Goal: Information Seeking & Learning: Learn about a topic

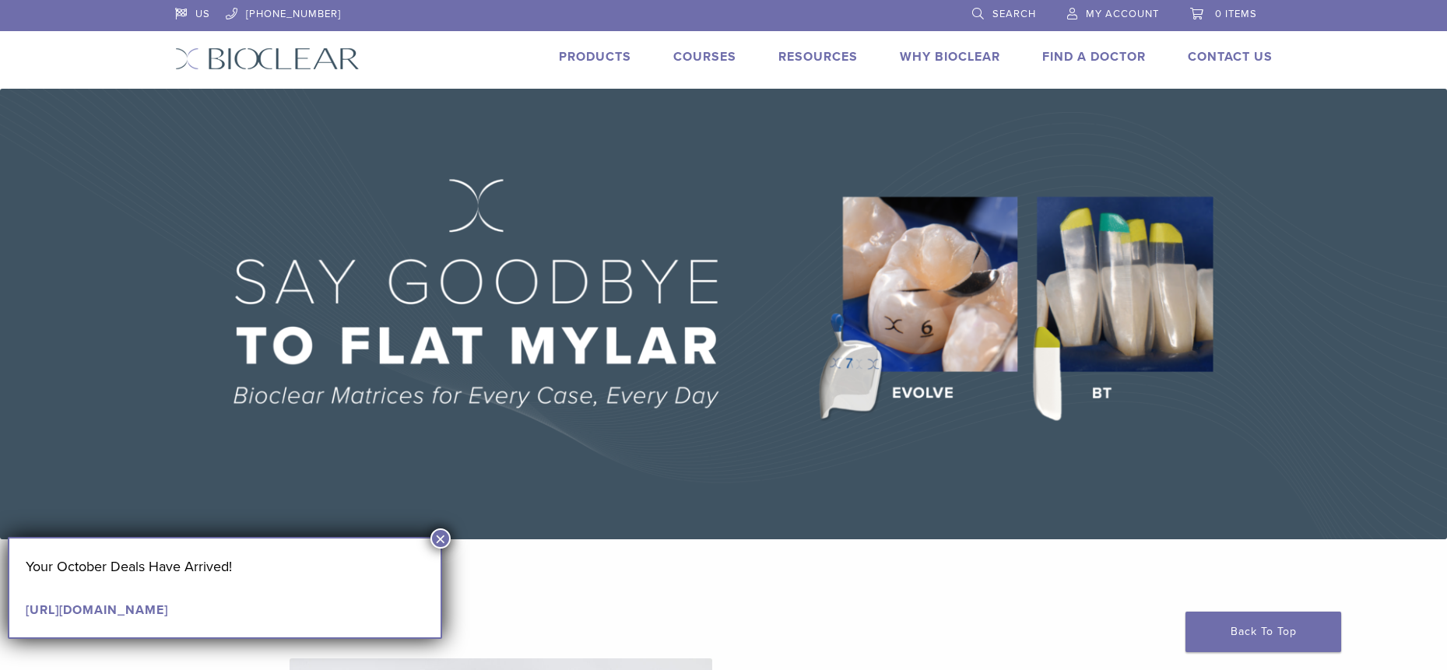
click at [1136, 332] on img at bounding box center [723, 314] width 1447 height 451
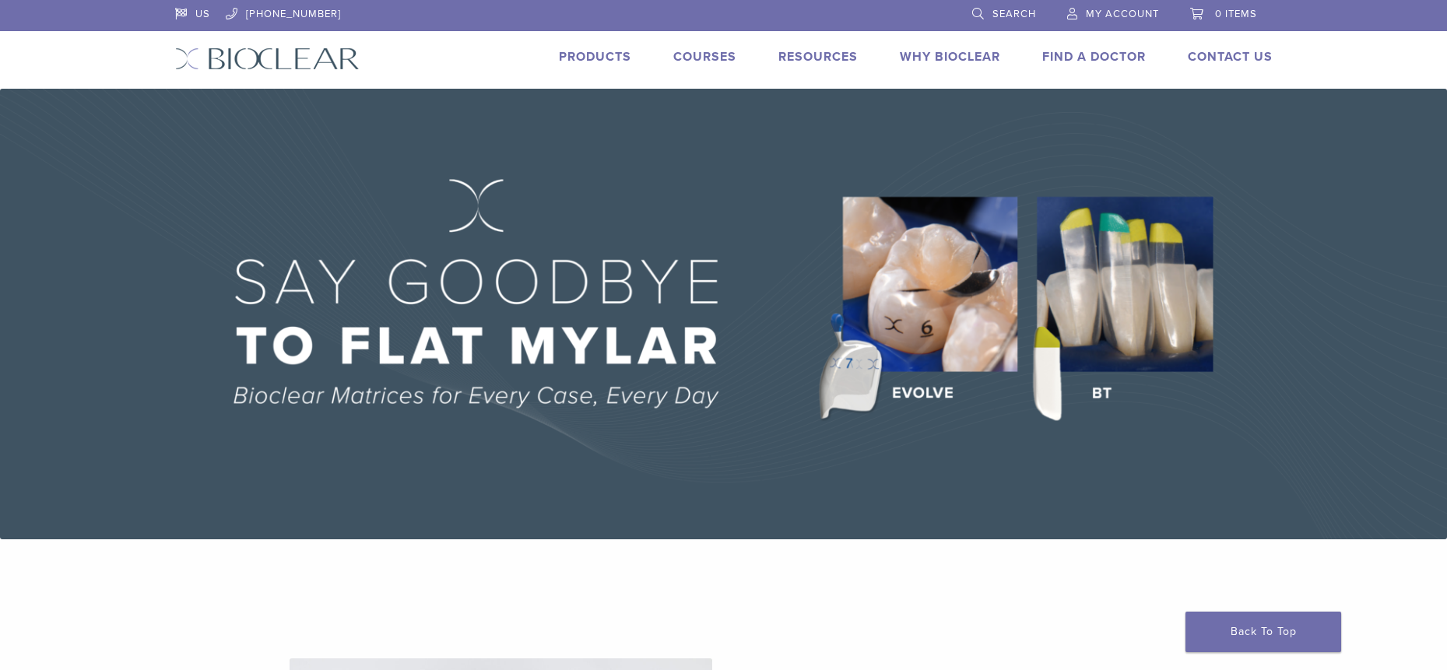
click at [1102, 394] on img at bounding box center [723, 314] width 1447 height 451
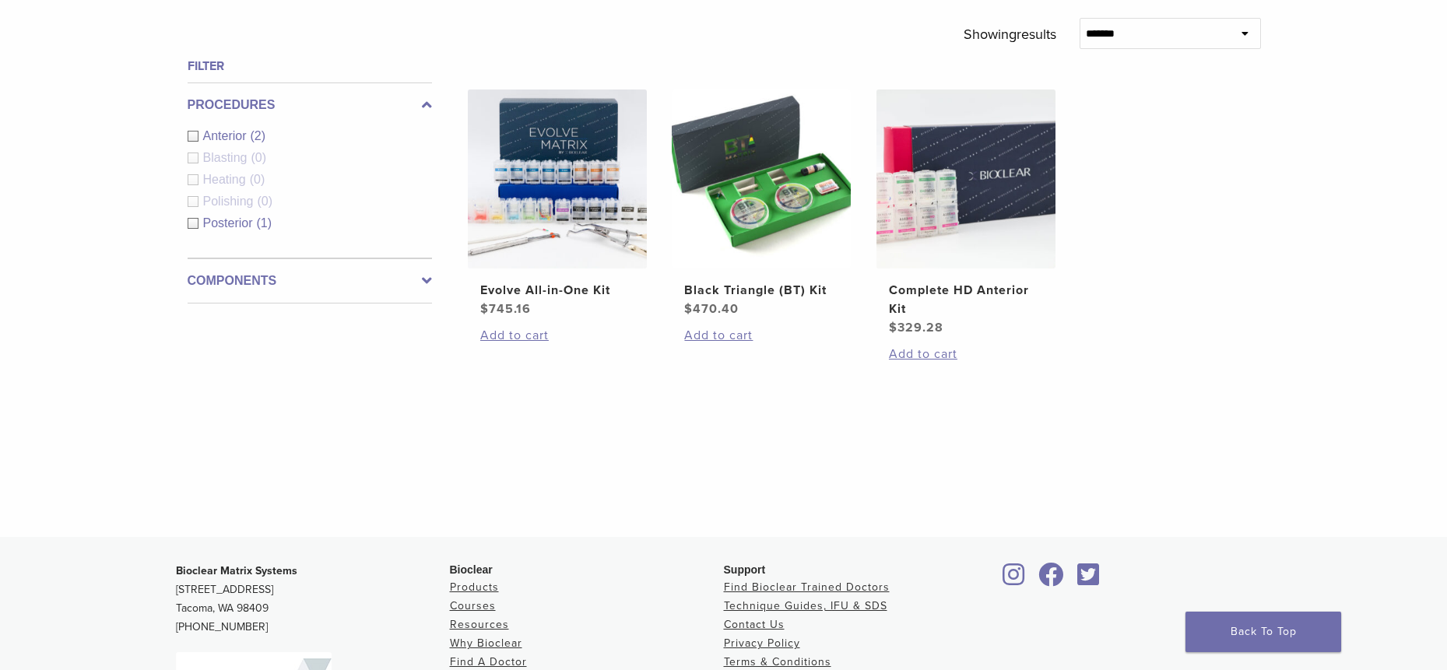
scroll to position [545, 0]
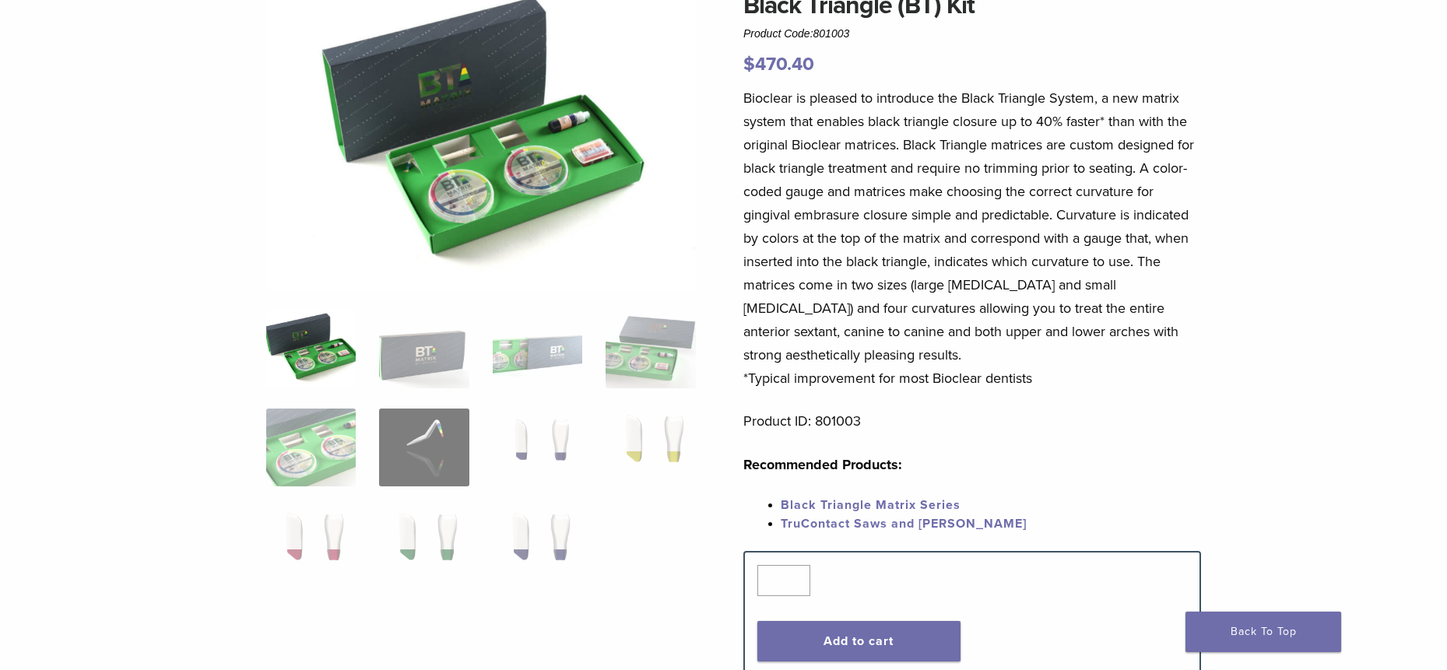
scroll to position [156, 0]
click at [439, 440] on img at bounding box center [423, 447] width 89 height 78
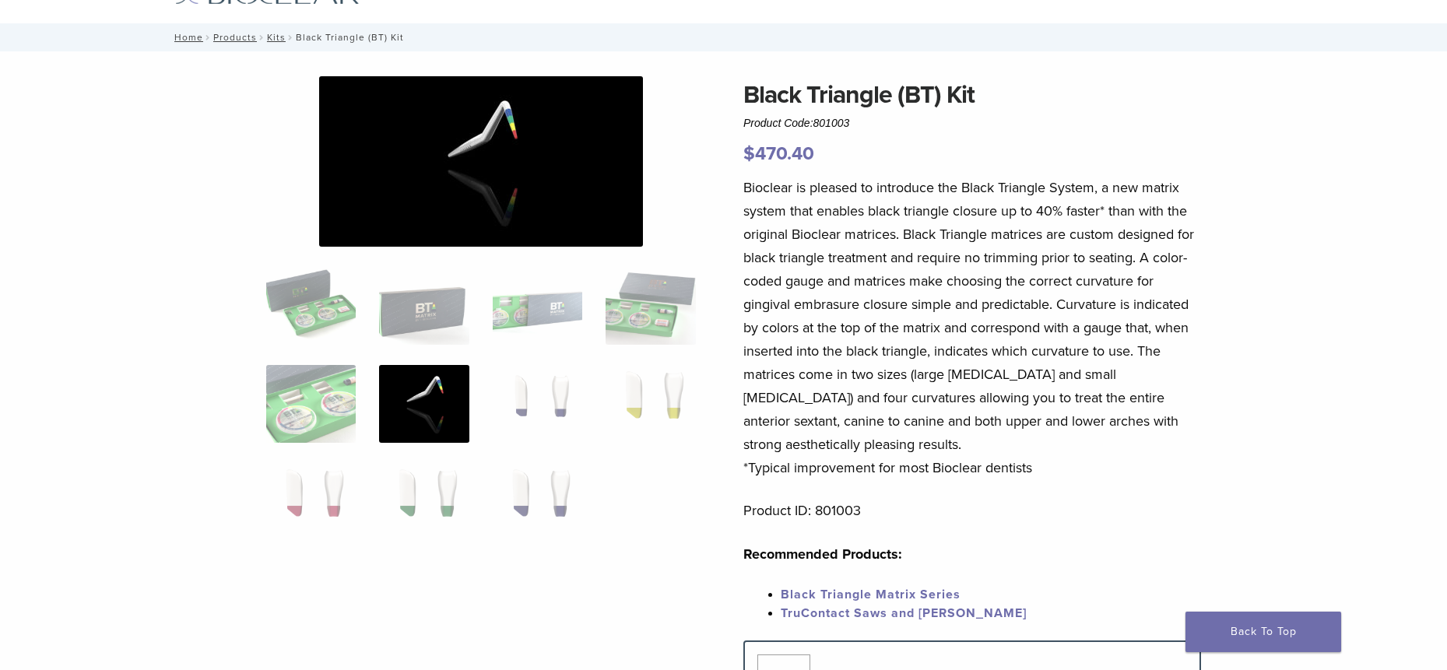
scroll to position [0, 0]
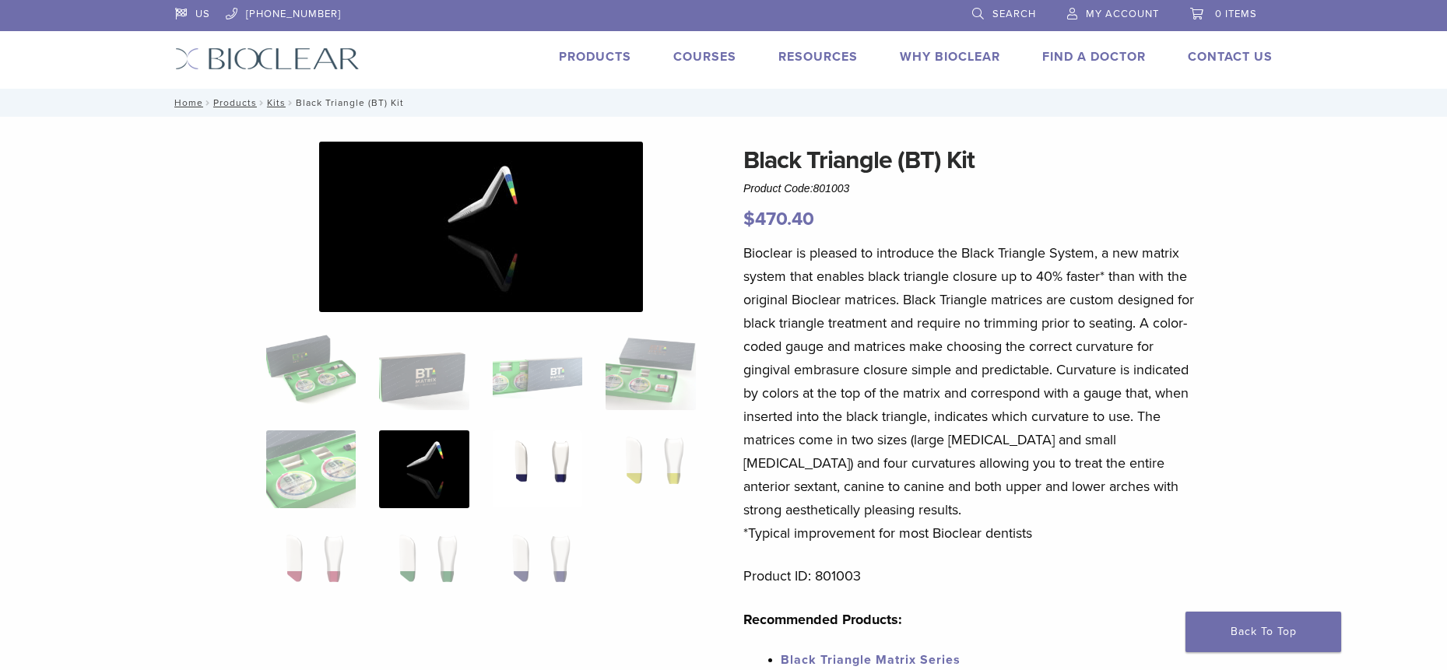
click at [546, 455] on img at bounding box center [537, 469] width 89 height 78
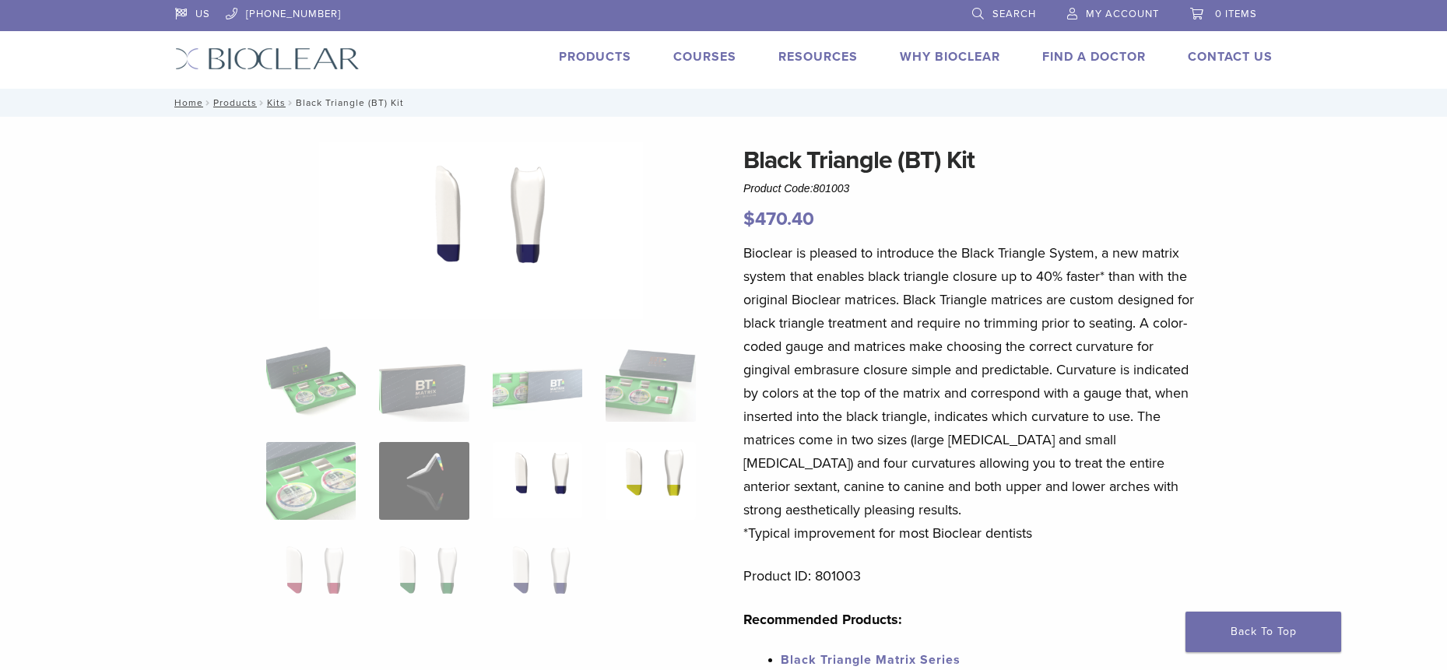
click at [656, 473] on img at bounding box center [649, 481] width 89 height 78
click at [534, 569] on img at bounding box center [537, 579] width 89 height 78
click at [423, 570] on img at bounding box center [423, 579] width 89 height 78
click at [311, 566] on img at bounding box center [310, 579] width 89 height 78
click at [640, 467] on img at bounding box center [649, 481] width 89 height 78
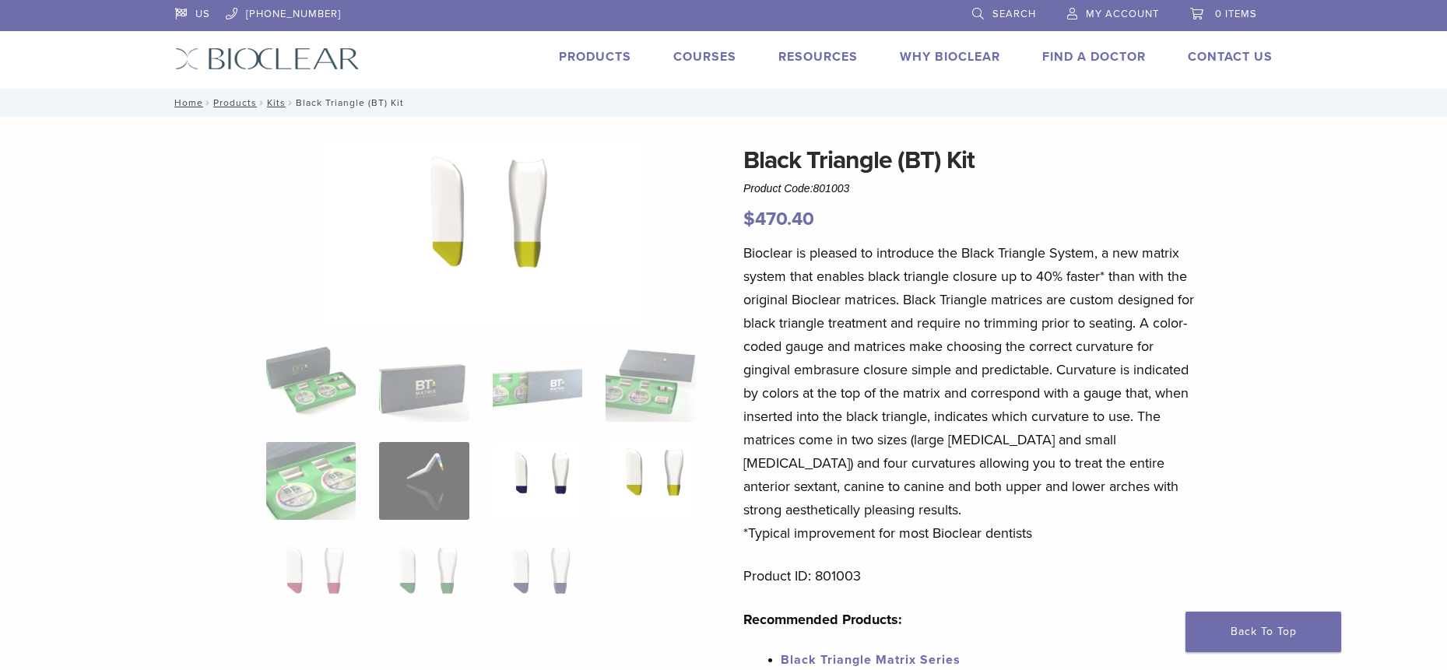
click at [564, 474] on img at bounding box center [537, 481] width 89 height 78
click at [327, 387] on img at bounding box center [310, 383] width 89 height 78
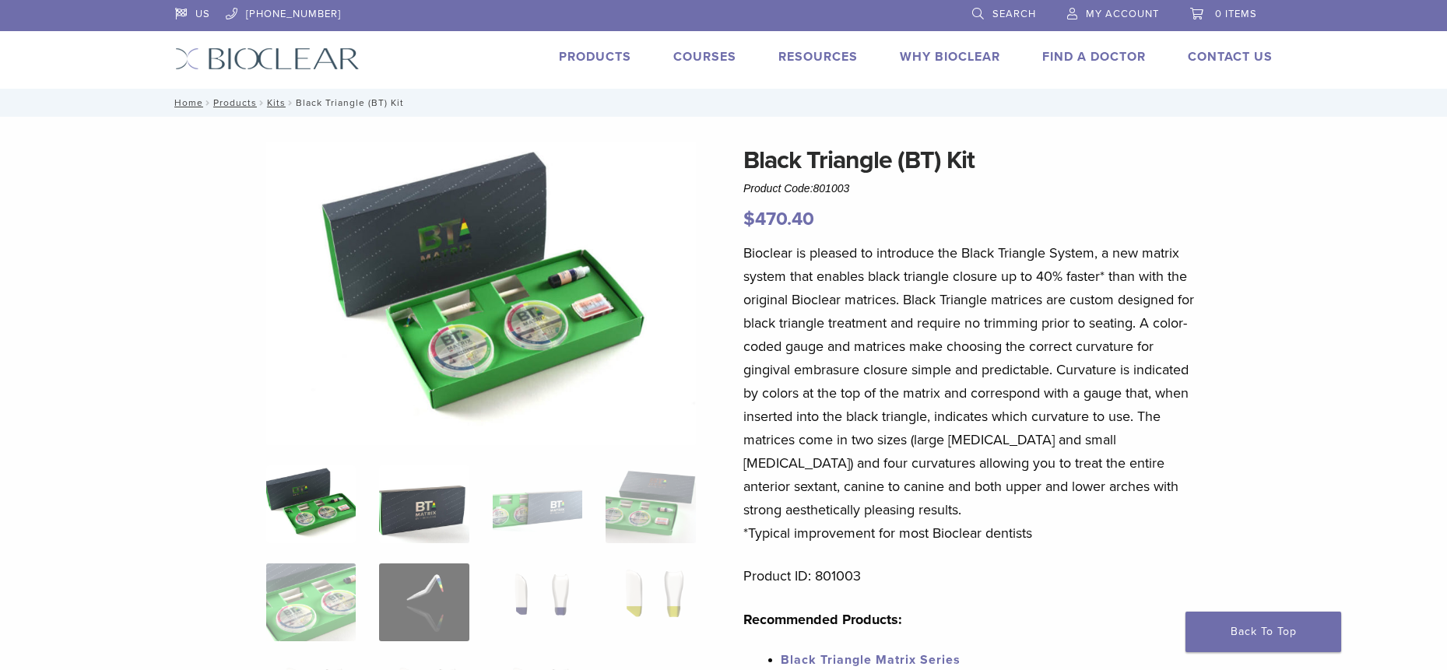
click at [420, 479] on img at bounding box center [423, 504] width 89 height 78
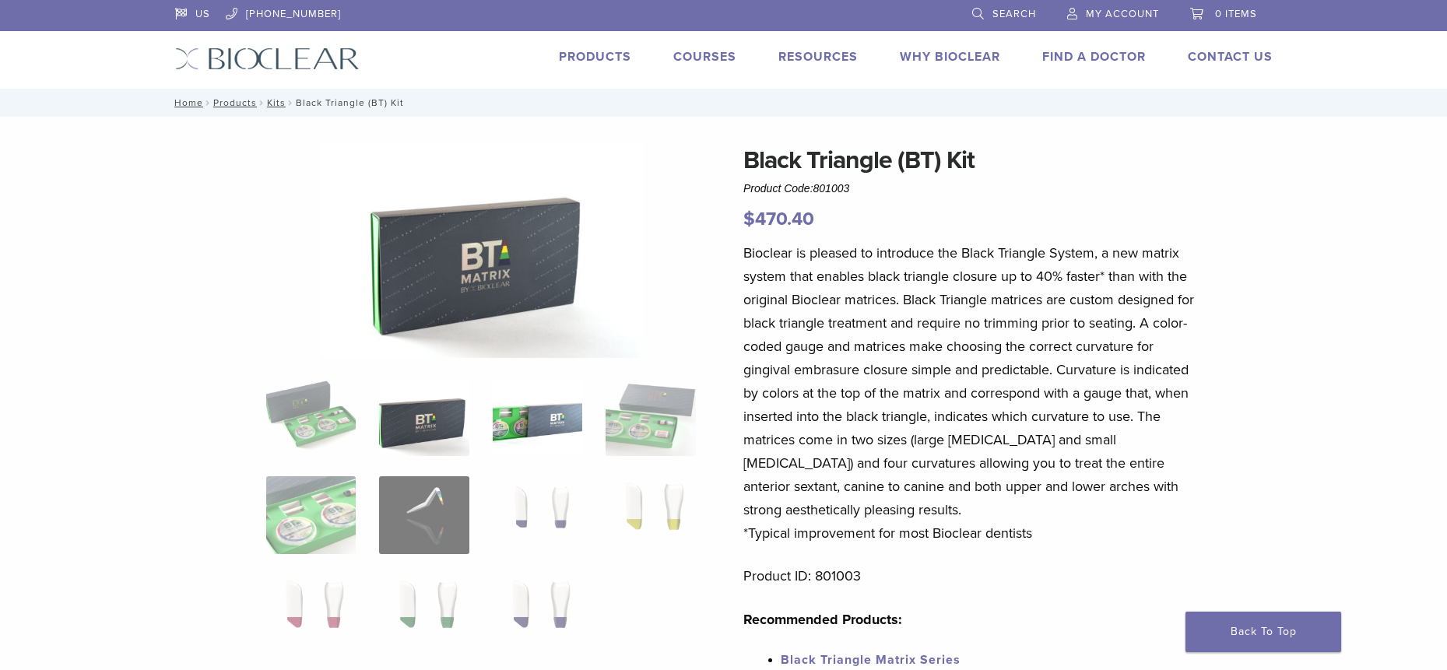
click at [552, 426] on img at bounding box center [537, 417] width 89 height 78
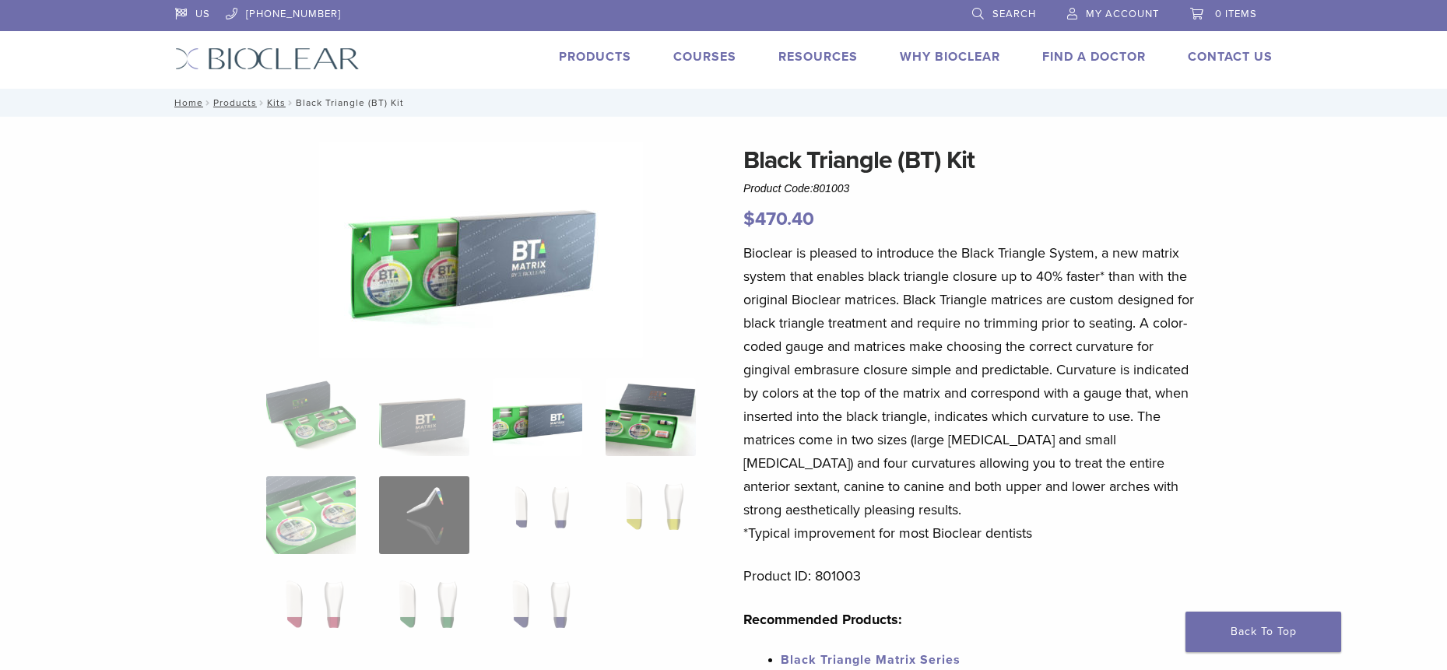
click at [636, 424] on img at bounding box center [649, 417] width 89 height 78
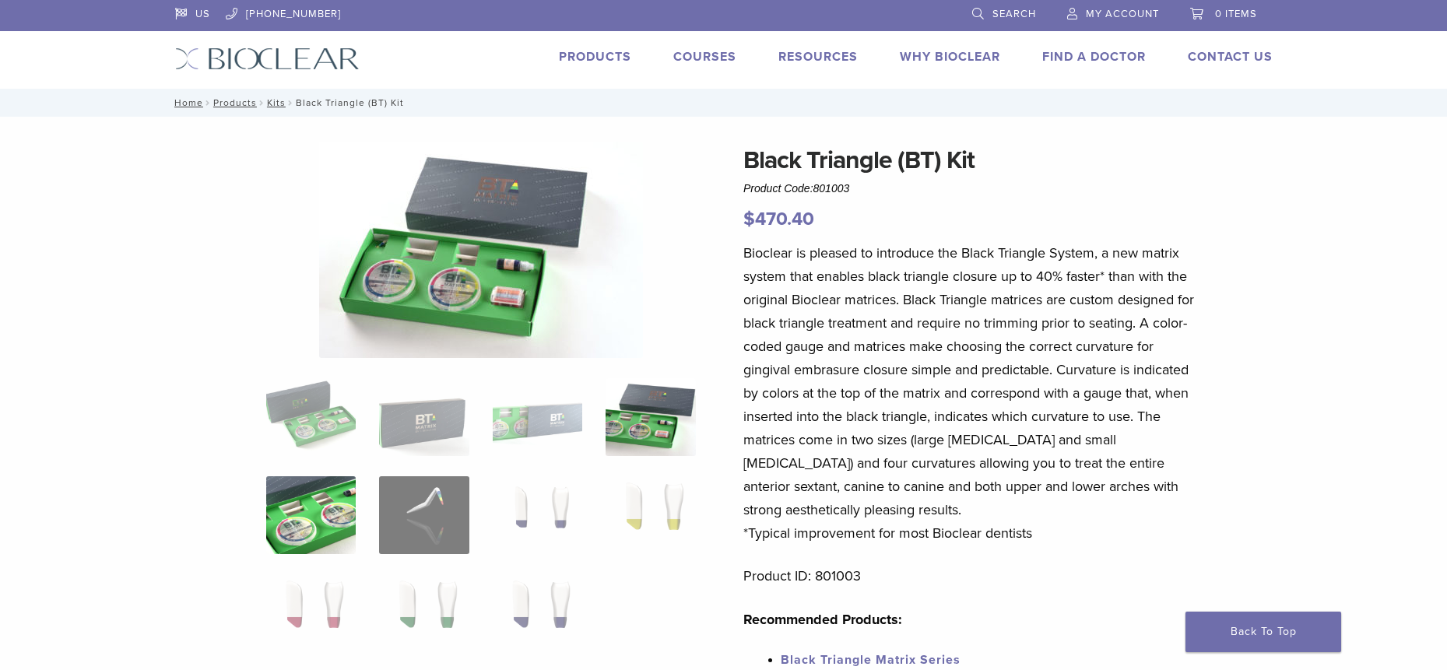
click at [334, 498] on img at bounding box center [310, 515] width 89 height 78
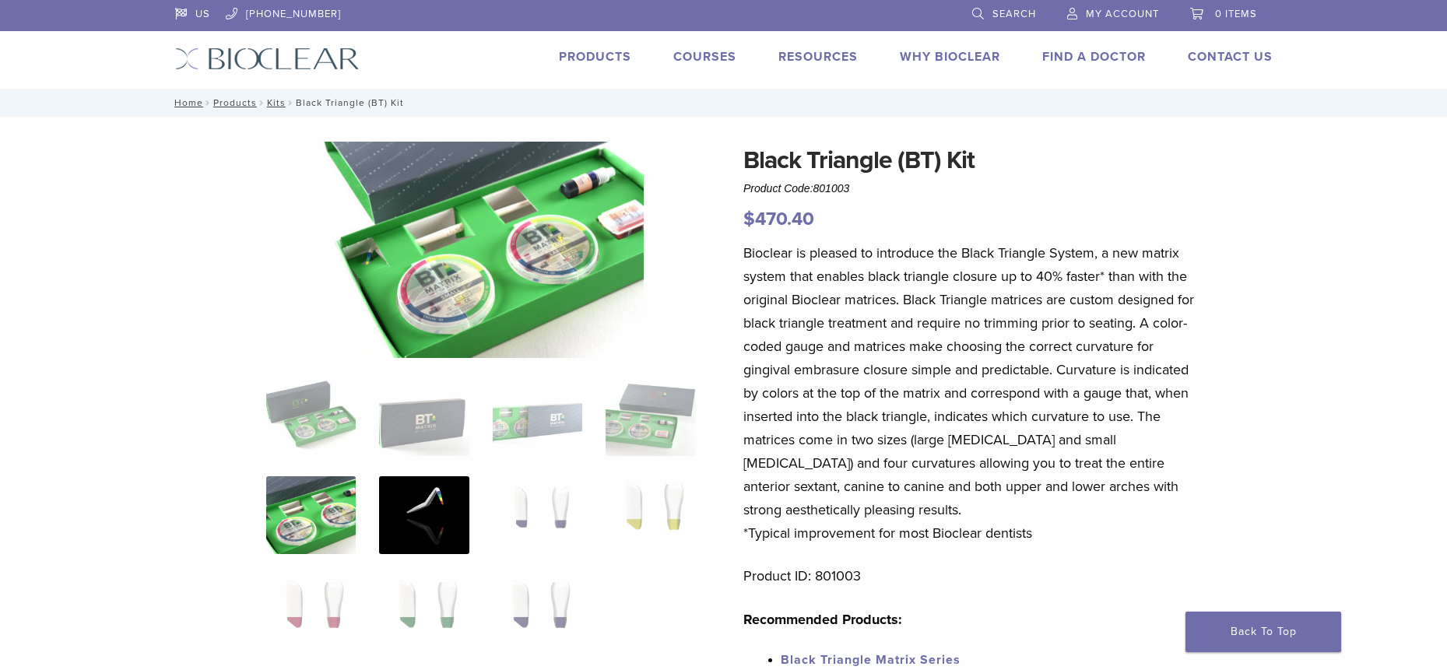
click at [415, 517] on img at bounding box center [423, 515] width 89 height 78
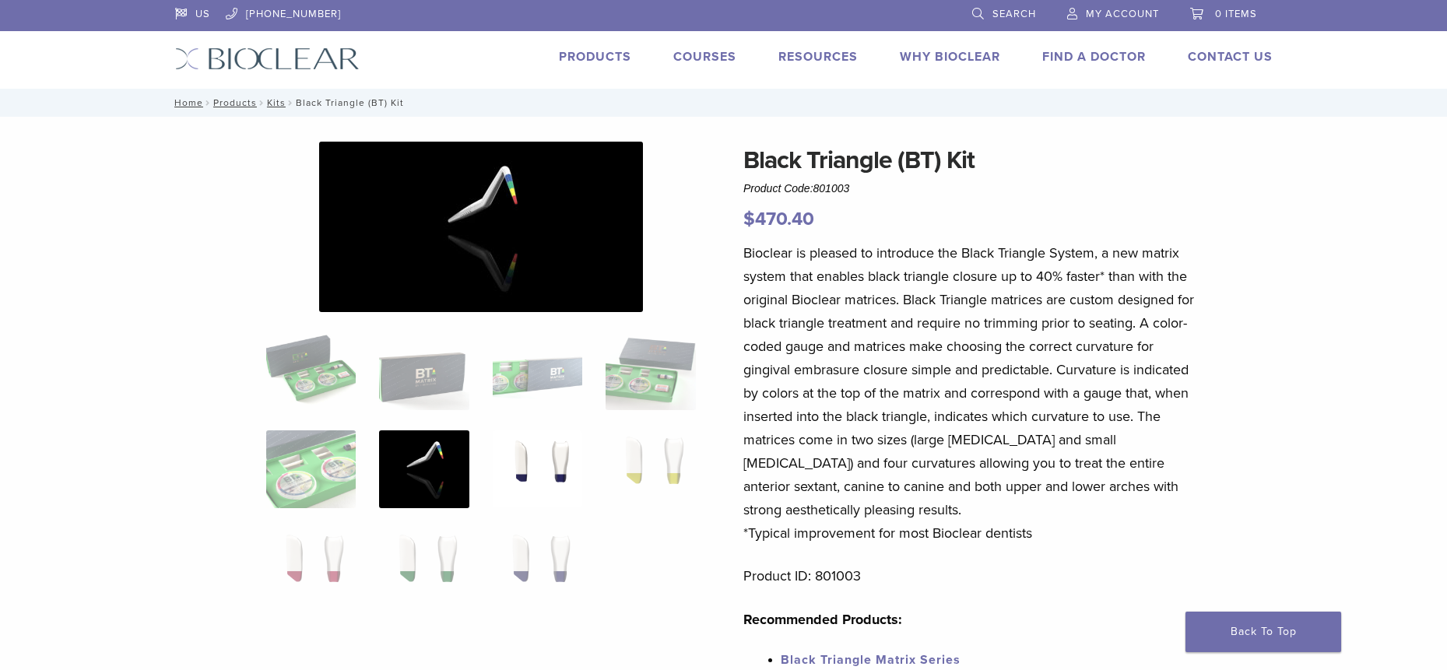
click at [560, 486] on img at bounding box center [537, 469] width 89 height 78
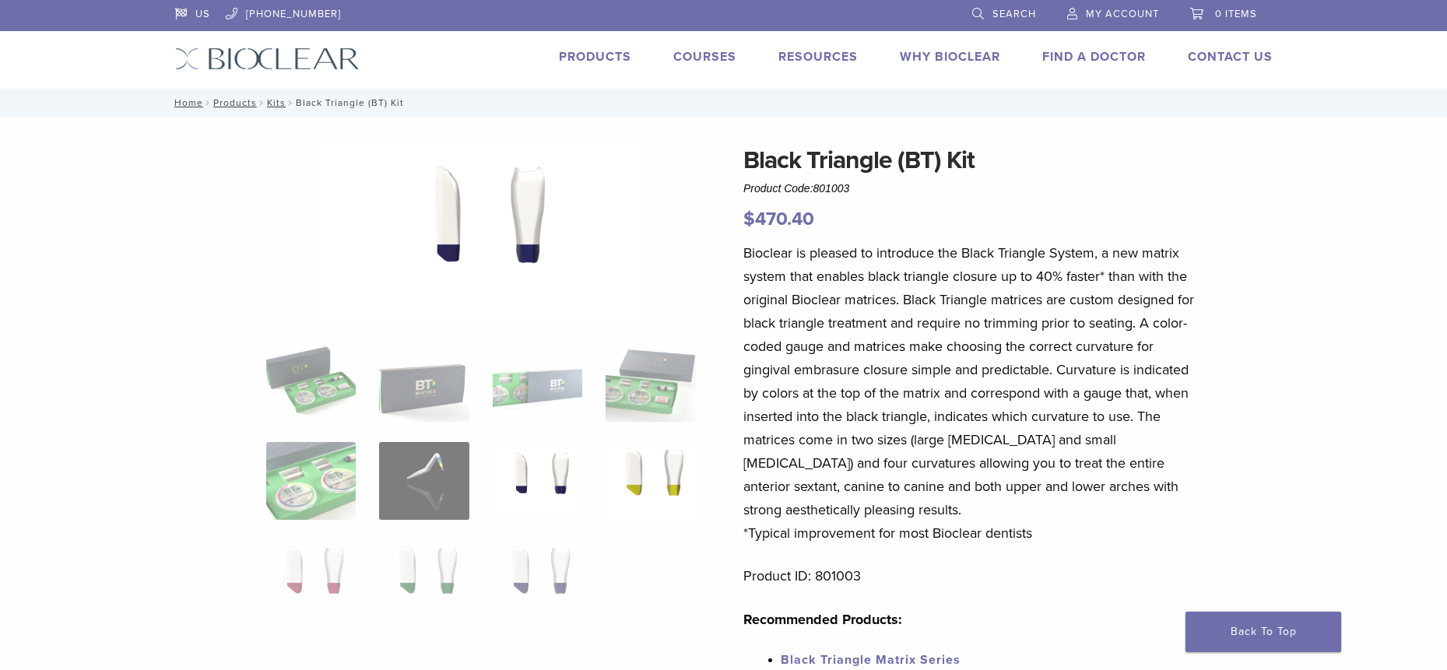
click at [637, 463] on img at bounding box center [649, 481] width 89 height 78
click at [322, 582] on img at bounding box center [310, 579] width 89 height 78
click at [398, 586] on img at bounding box center [423, 579] width 89 height 78
click at [531, 575] on img at bounding box center [537, 579] width 89 height 78
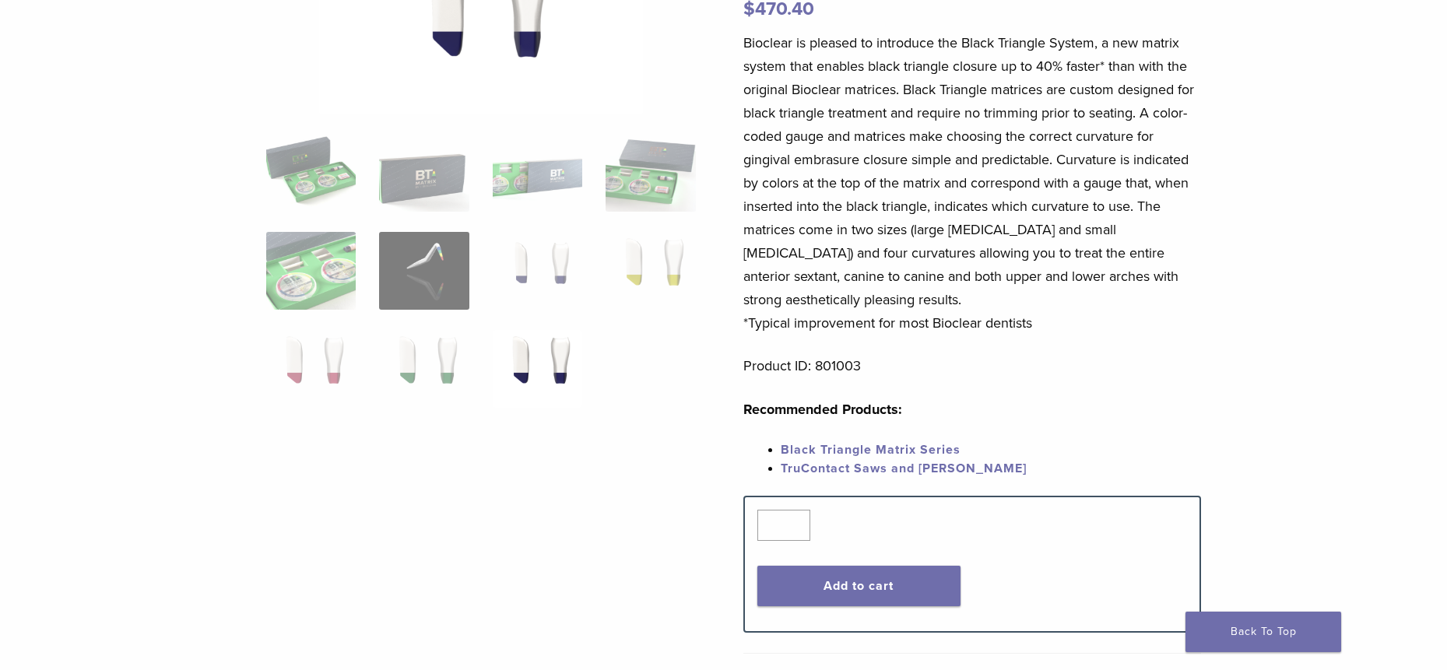
scroll to position [233, 0]
